Goal: Task Accomplishment & Management: Use online tool/utility

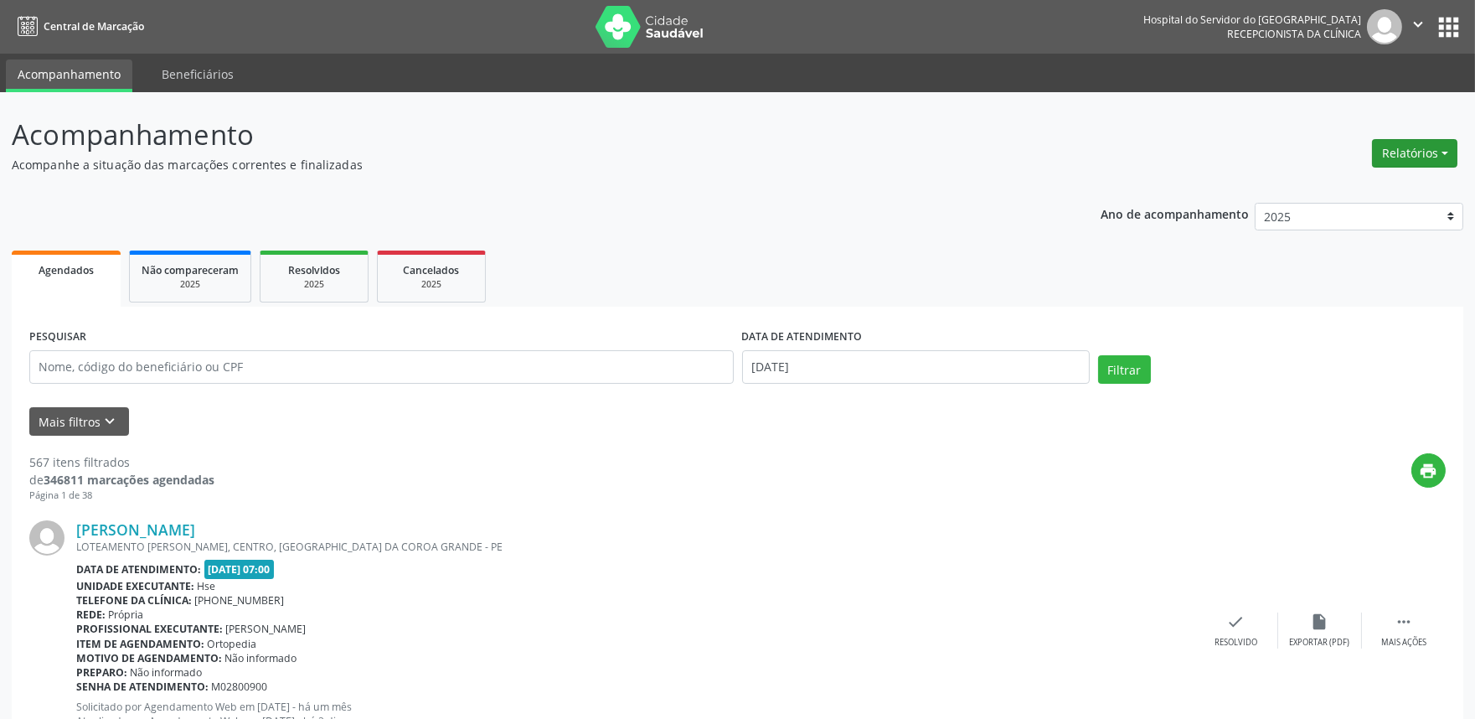
click at [1395, 164] on button "Relatórios" at bounding box center [1414, 153] width 85 height 28
click at [1366, 182] on link "Agendamentos" at bounding box center [1368, 188] width 180 height 23
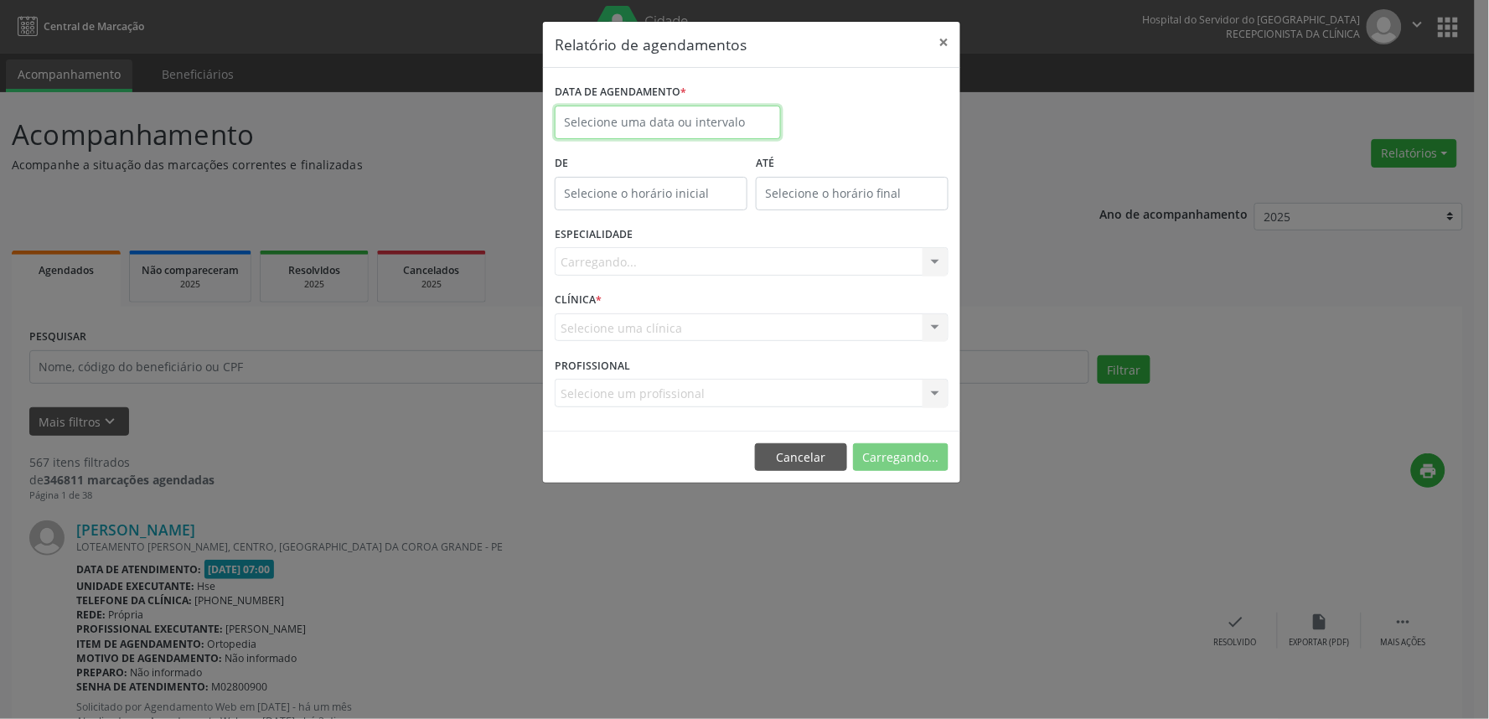
click at [746, 132] on input "text" at bounding box center [668, 123] width 226 height 34
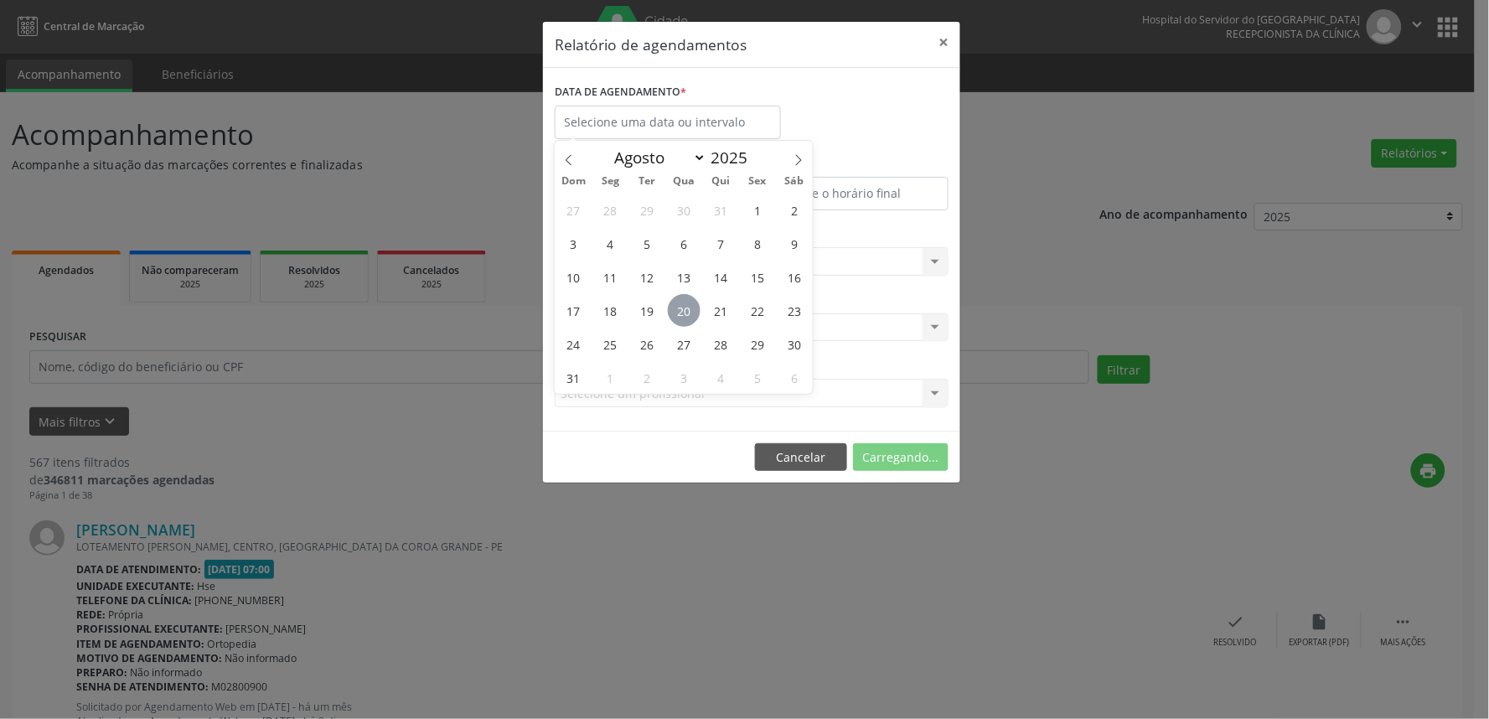
click at [690, 307] on span "20" at bounding box center [684, 310] width 33 height 33
type input "[DATE]"
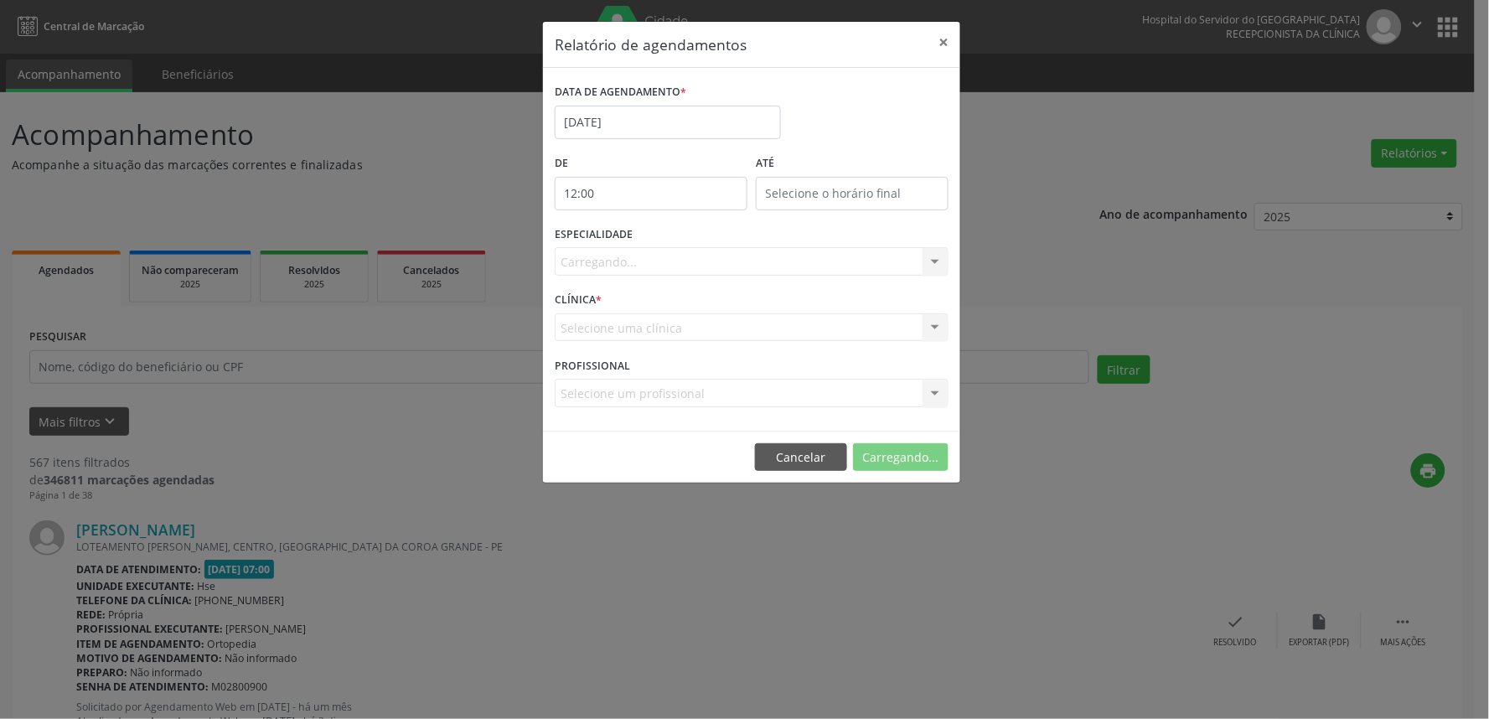
click at [648, 190] on input "12:00" at bounding box center [651, 194] width 193 height 34
click at [674, 235] on span at bounding box center [675, 238] width 12 height 17
type input "11:00"
type input "11"
click at [674, 235] on span at bounding box center [675, 238] width 12 height 17
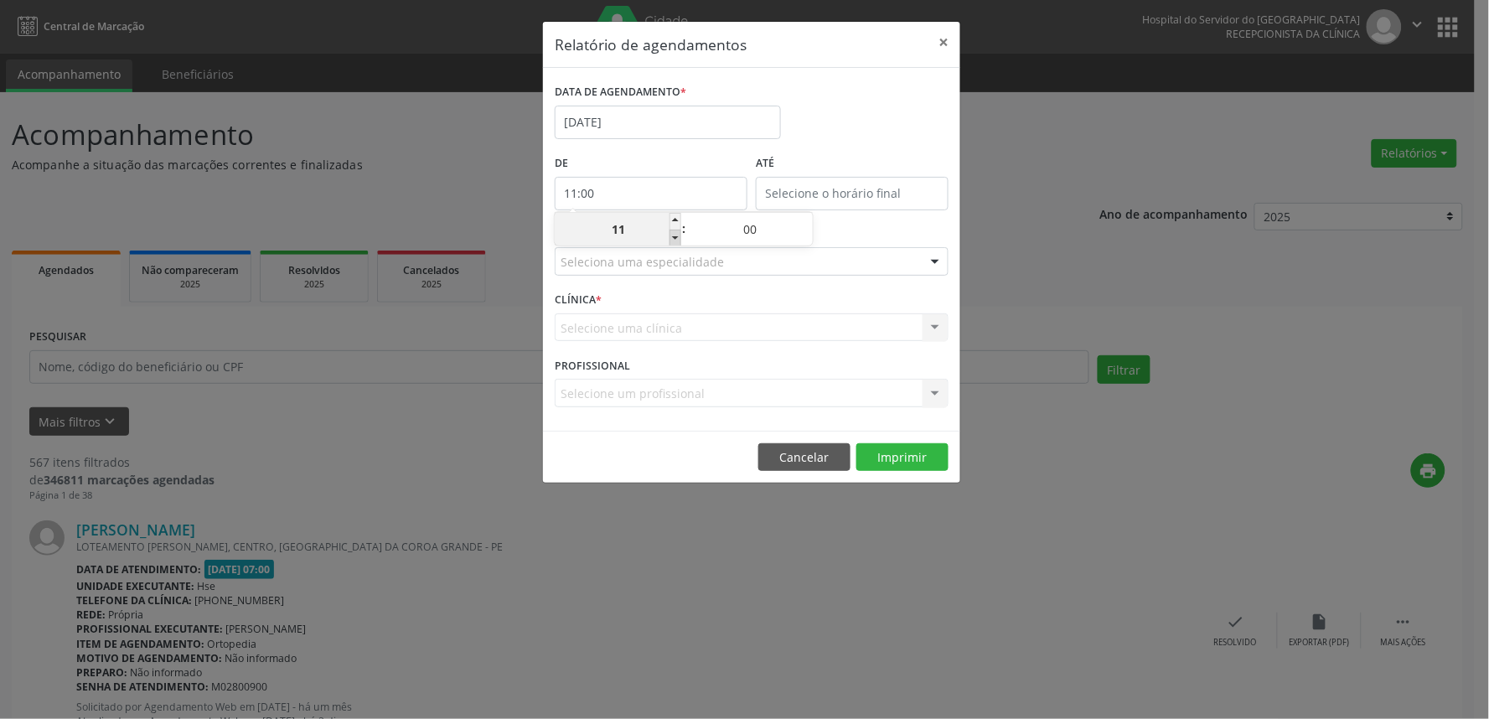
type input "10:00"
type input "10"
click at [674, 235] on span at bounding box center [675, 238] width 12 height 17
type input "09:00"
type input "09"
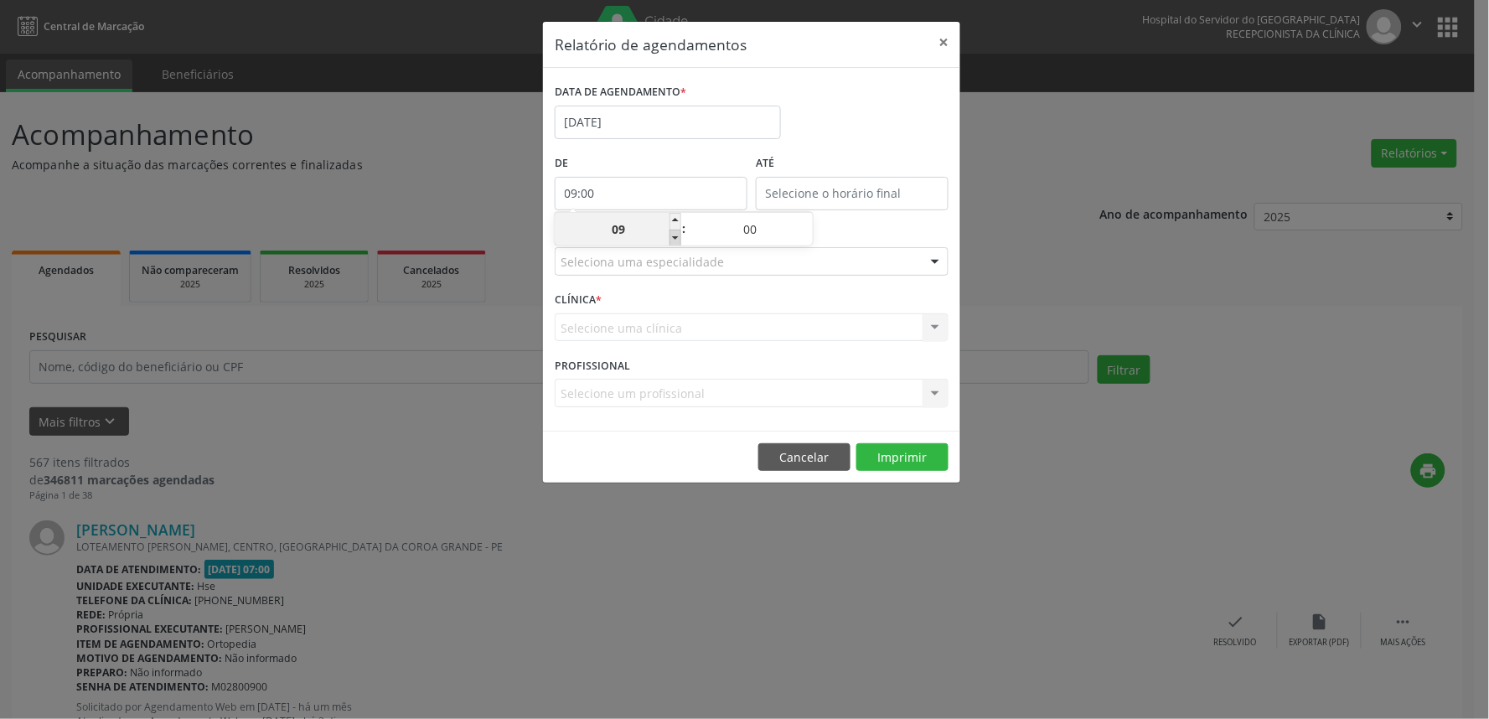
click at [674, 235] on span at bounding box center [675, 238] width 12 height 17
type input "08:00"
type input "08"
click at [674, 235] on span at bounding box center [675, 238] width 12 height 17
type input "07:00"
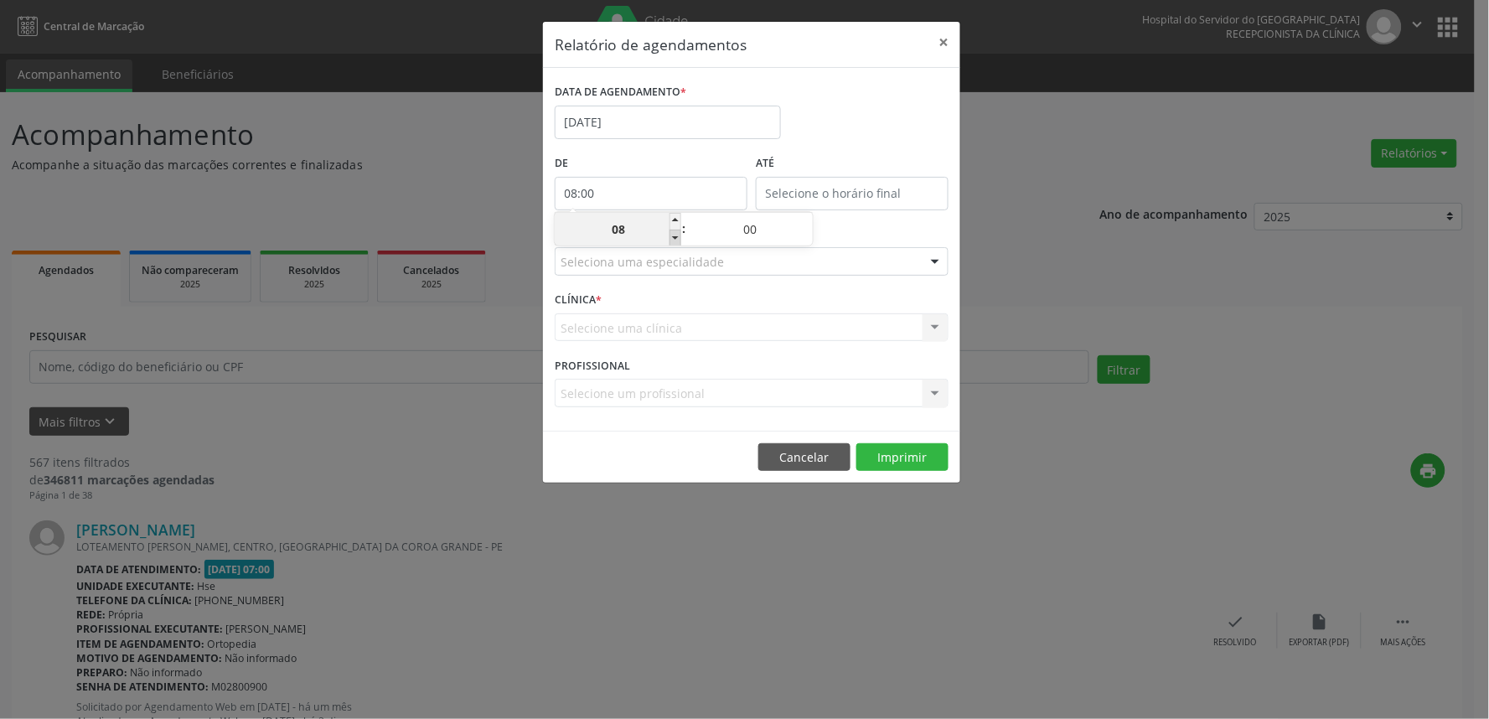
type input "07"
click at [865, 155] on label "ATÉ" at bounding box center [852, 164] width 193 height 26
click at [765, 261] on div "Seleciona uma especialidade" at bounding box center [752, 261] width 394 height 28
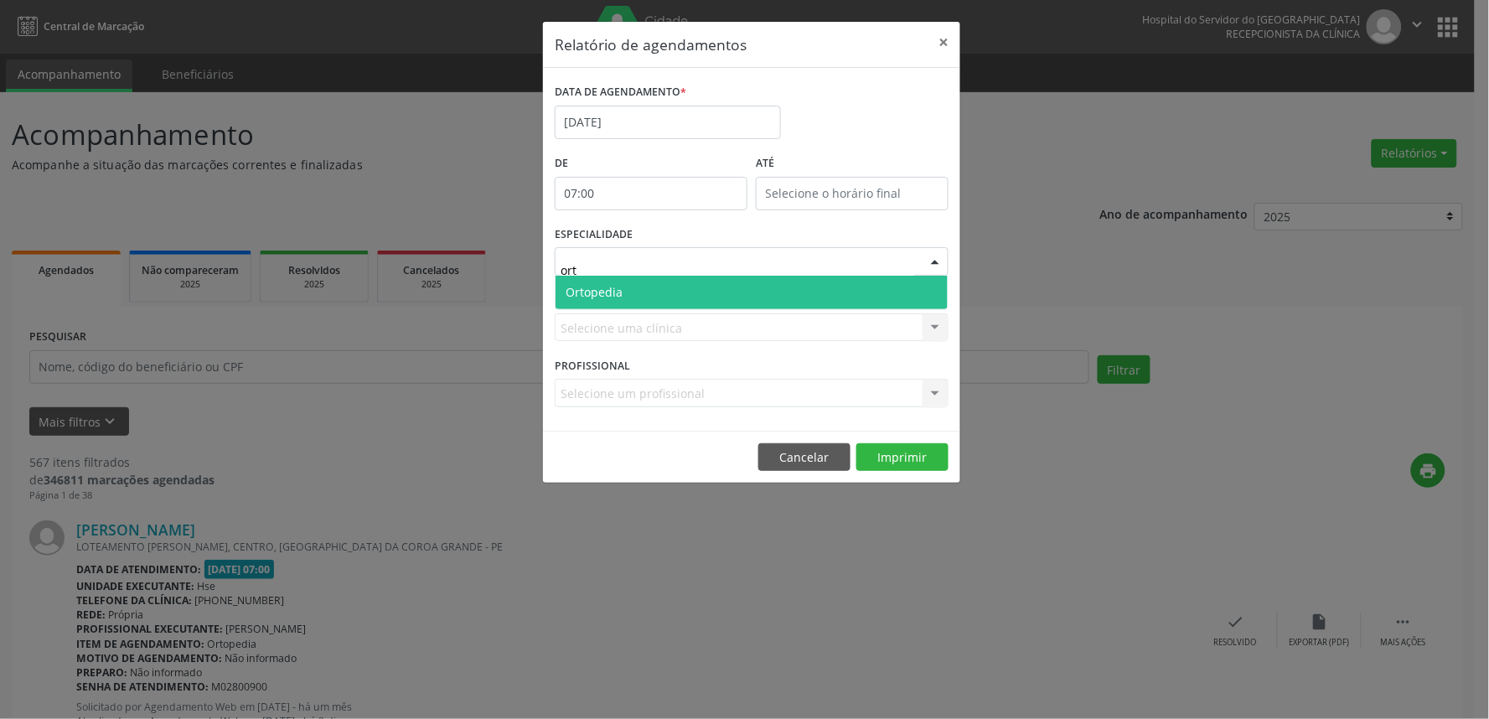
type input "orto"
click at [658, 292] on span "Ortopedia" at bounding box center [751, 293] width 392 height 34
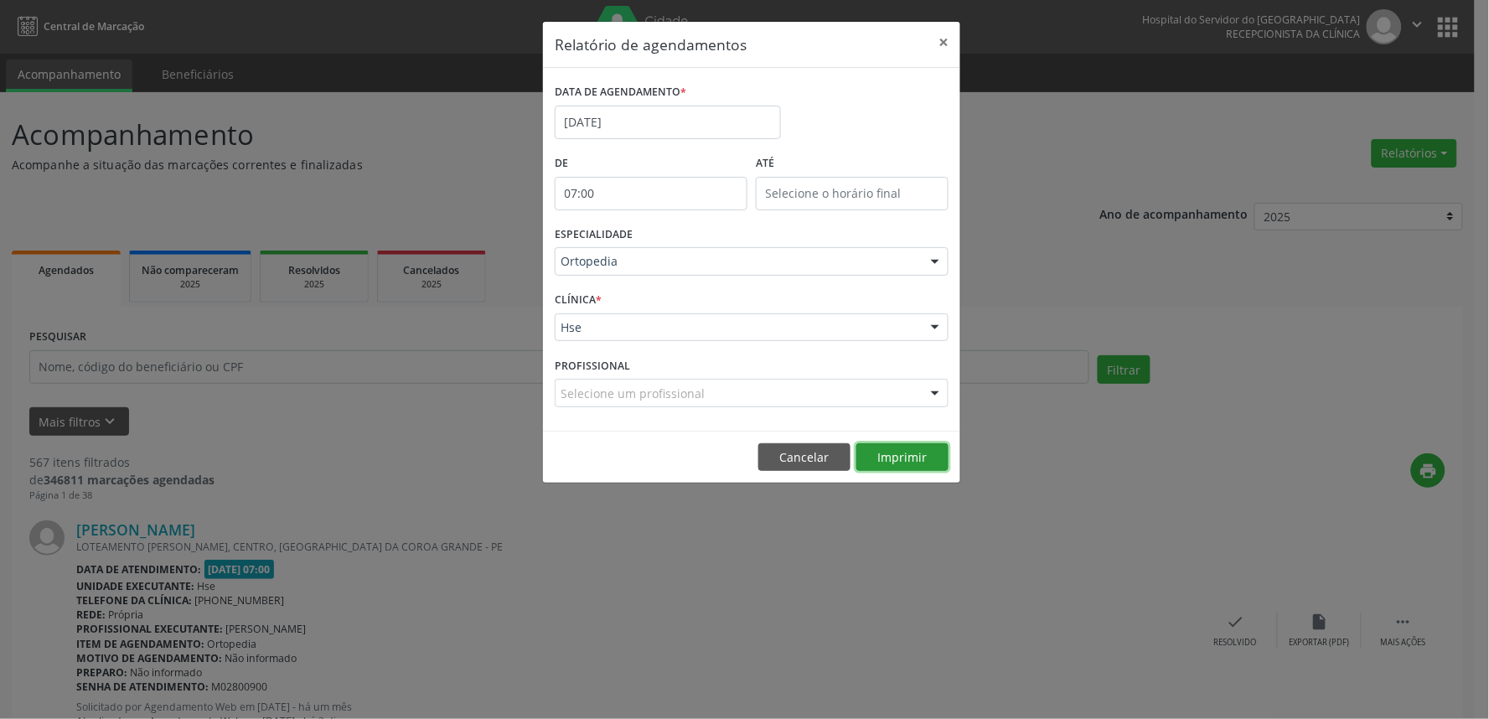
click at [902, 453] on button "Imprimir" at bounding box center [902, 457] width 92 height 28
